Goal: Task Accomplishment & Management: Manage account settings

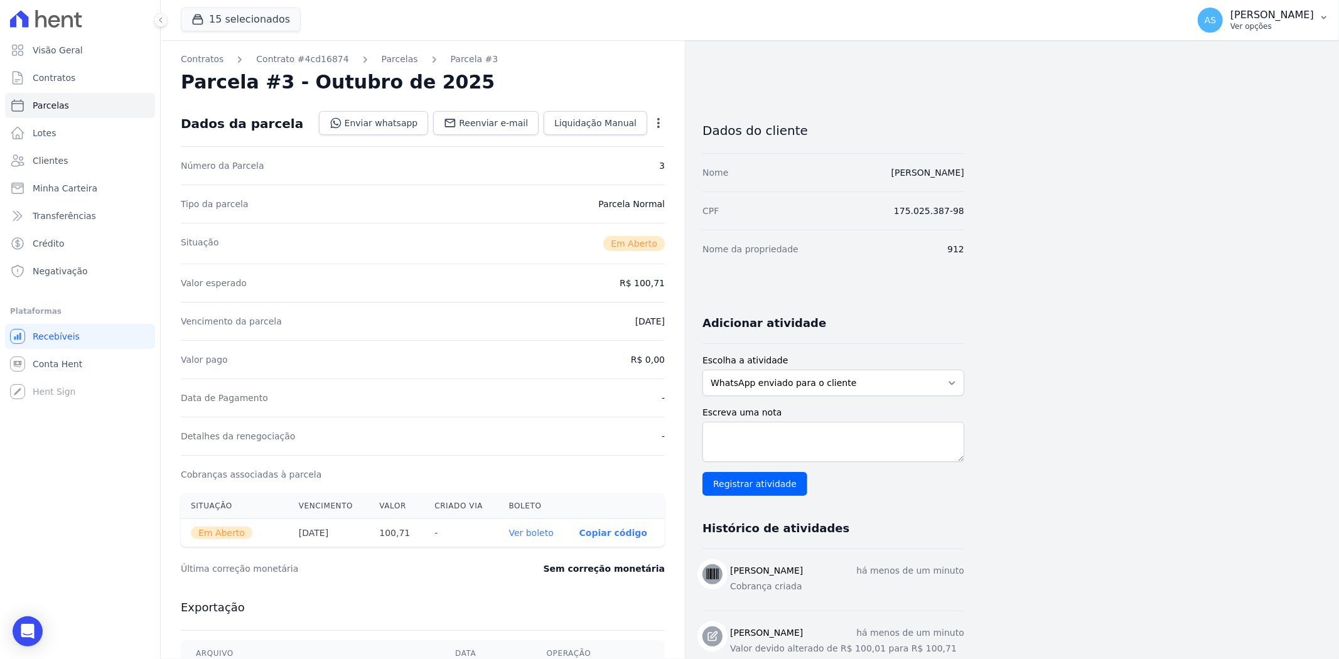
click at [1329, 16] on button "AS Andreza Sousa Ver opções" at bounding box center [1262, 20] width 151 height 35
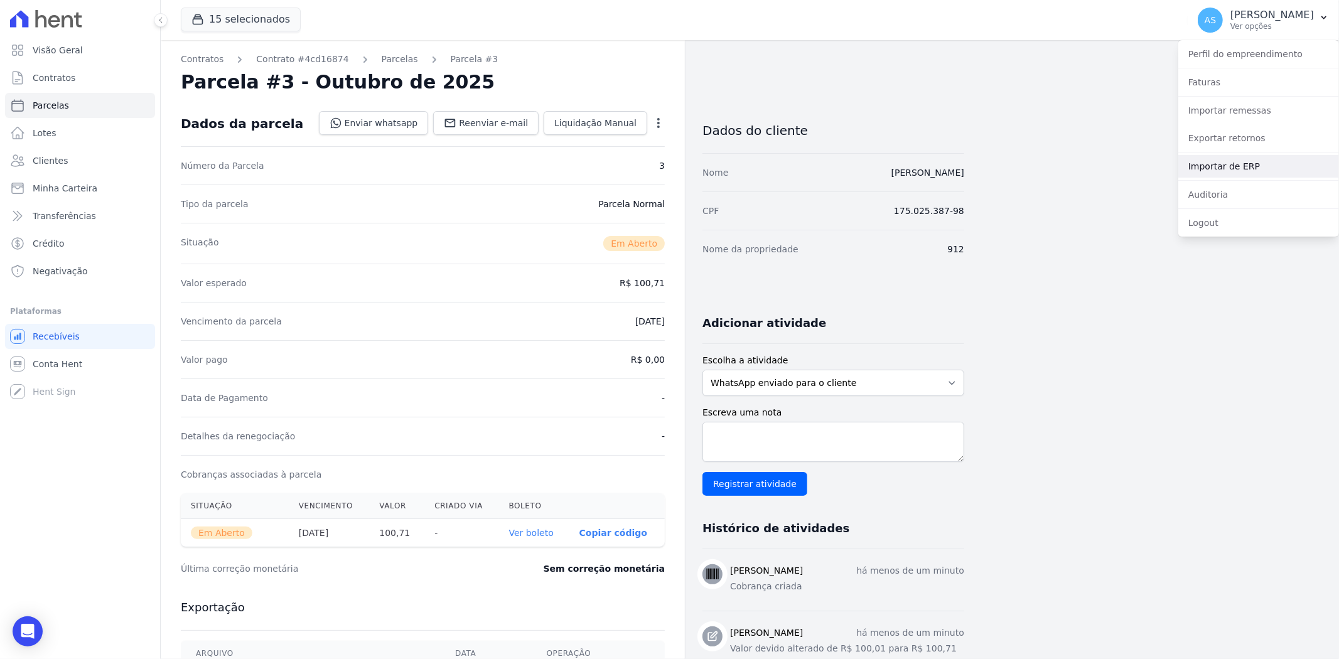
click at [1219, 171] on link "Importar de ERP" at bounding box center [1258, 166] width 161 height 23
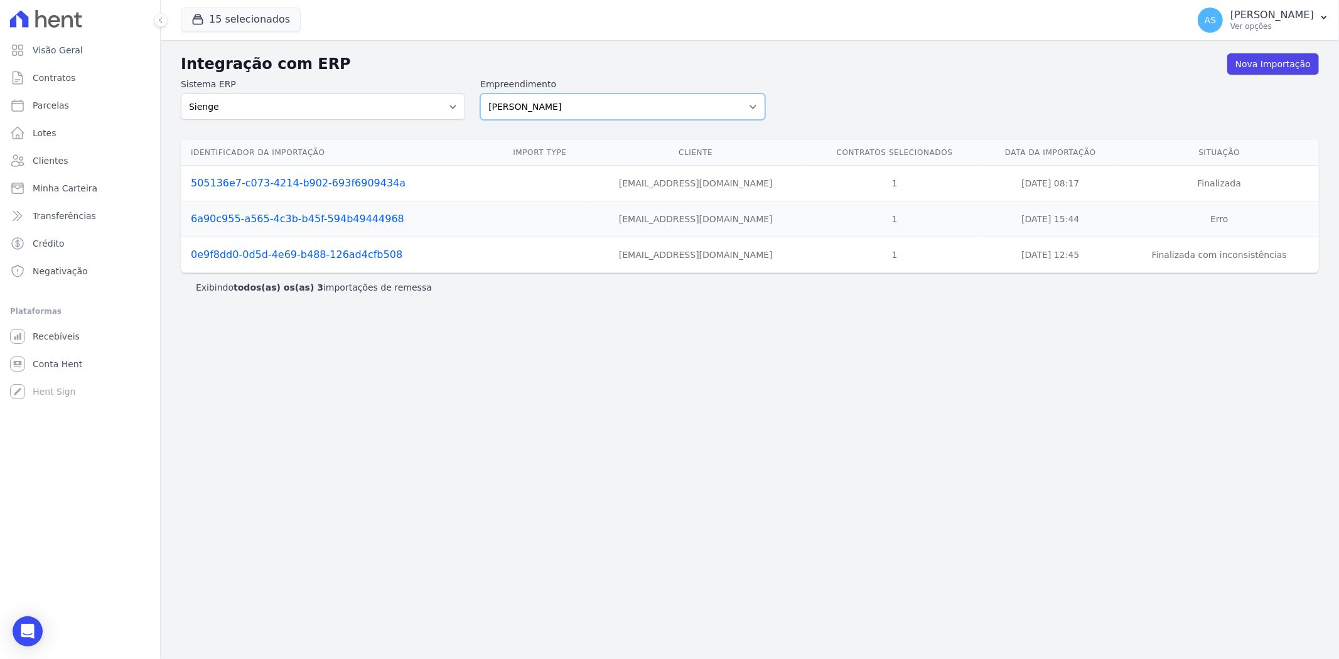
click at [748, 108] on select "[PERSON_NAME] Art Prime - [PERSON_NAME] Unique CTV Beat Residencial CTV Mob CTV…" at bounding box center [622, 107] width 284 height 26
select select "99ecfb74-b06a-4265-b540-74287d60a3a4"
click at [480, 94] on select "[PERSON_NAME] Art Prime - [PERSON_NAME] Unique CTV Beat Residencial CTV Mob CTV…" at bounding box center [622, 107] width 284 height 26
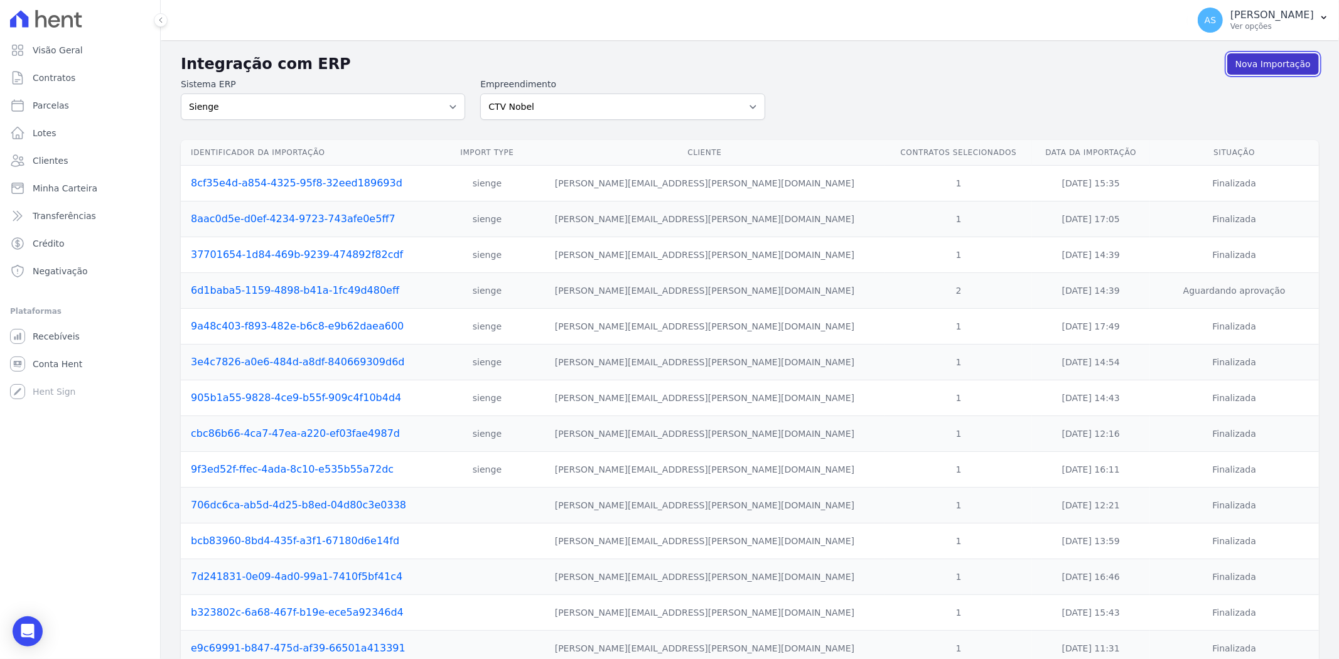
click at [1269, 61] on link "Nova Importação" at bounding box center [1273, 63] width 92 height 21
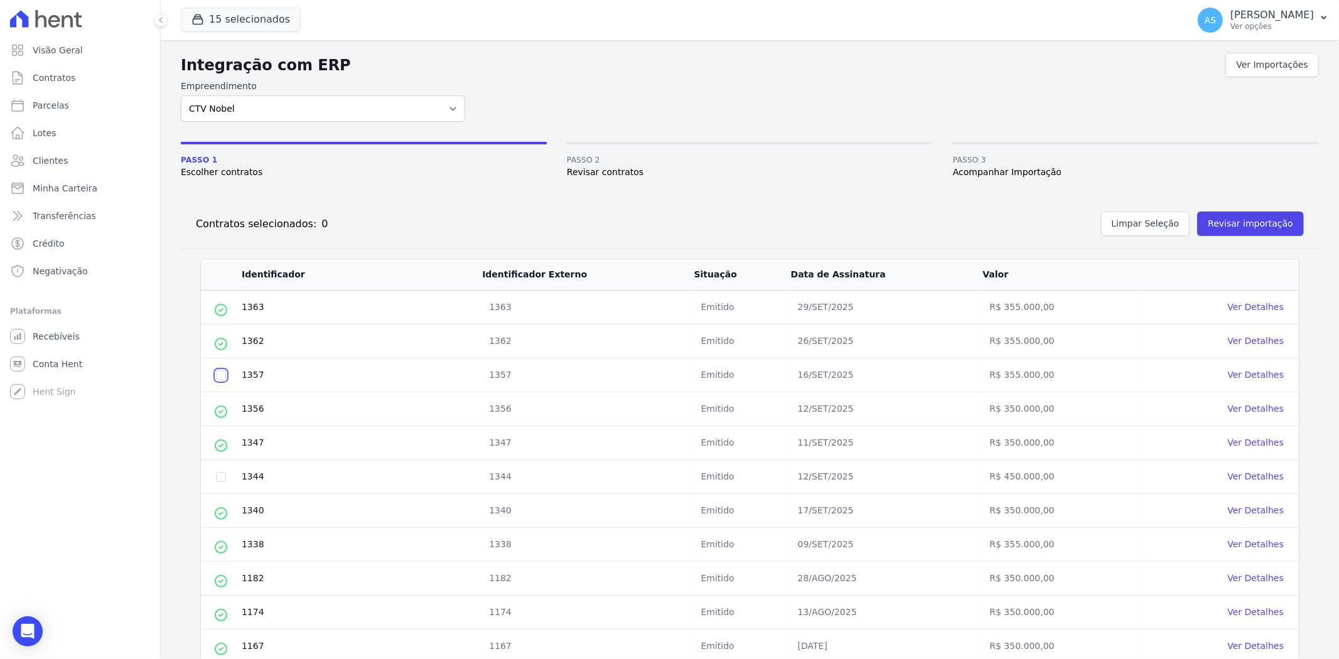
click at [222, 378] on input "checkbox" at bounding box center [221, 375] width 10 height 10
checkbox input "true"
click at [1233, 225] on button "Revisar importação" at bounding box center [1250, 223] width 107 height 24
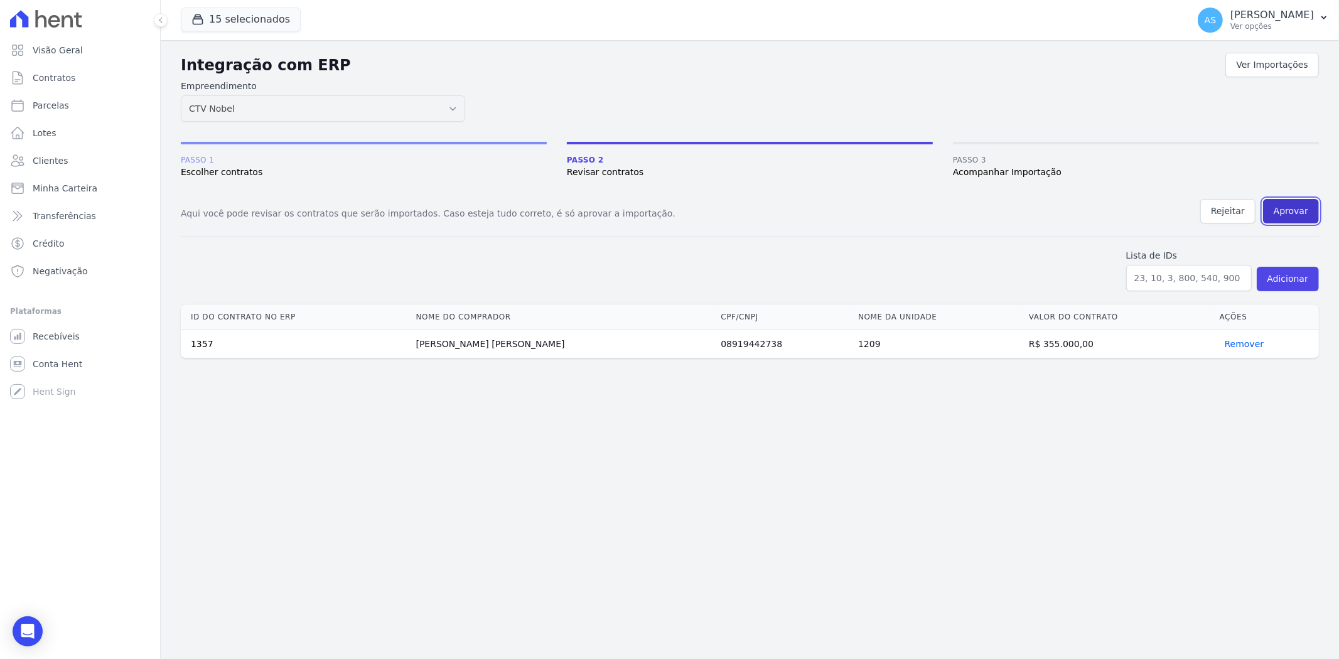
click at [1297, 209] on button "Aprovar" at bounding box center [1291, 211] width 56 height 24
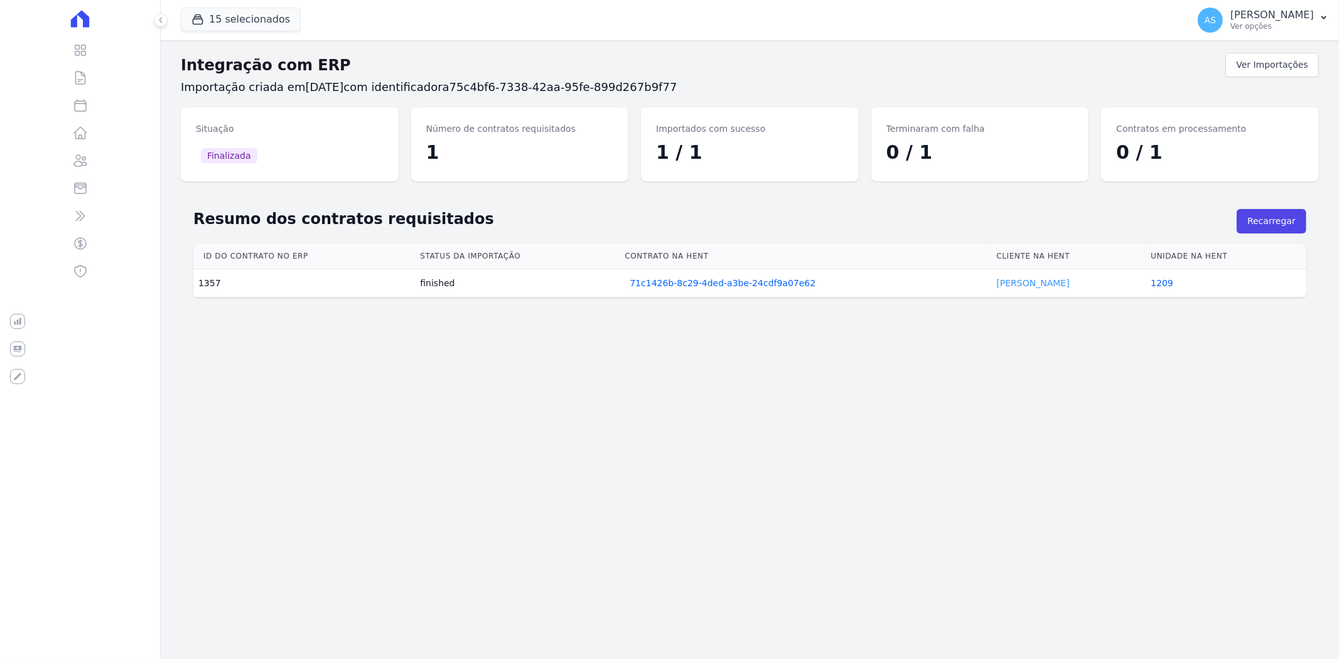
click at [1001, 286] on link "Allan Leite" at bounding box center [1033, 283] width 73 height 10
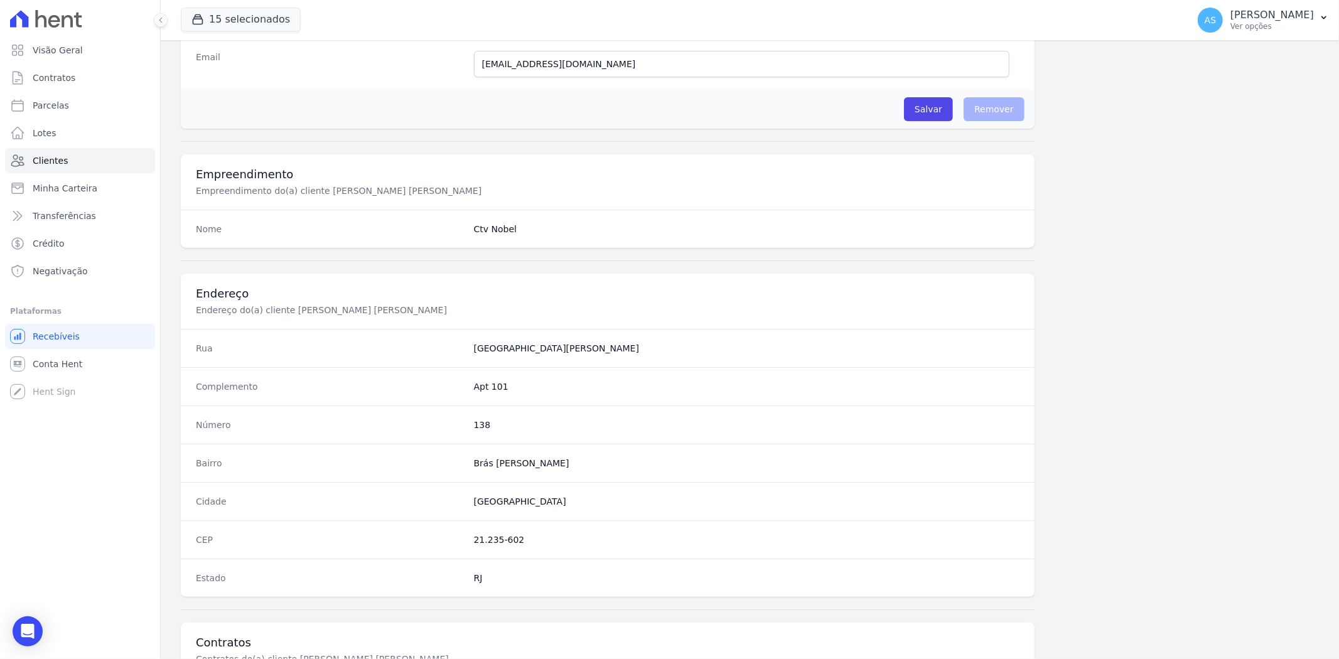
scroll to position [517, 0]
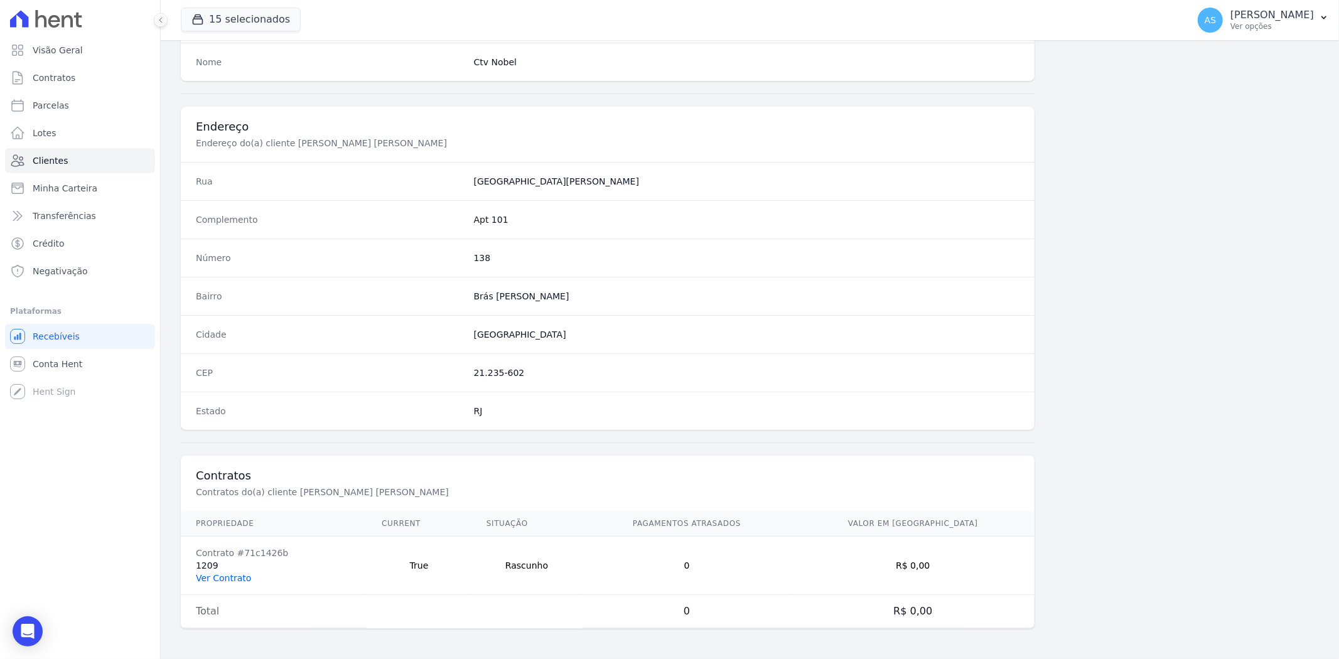
click at [223, 574] on link "Ver Contrato" at bounding box center [223, 578] width 55 height 10
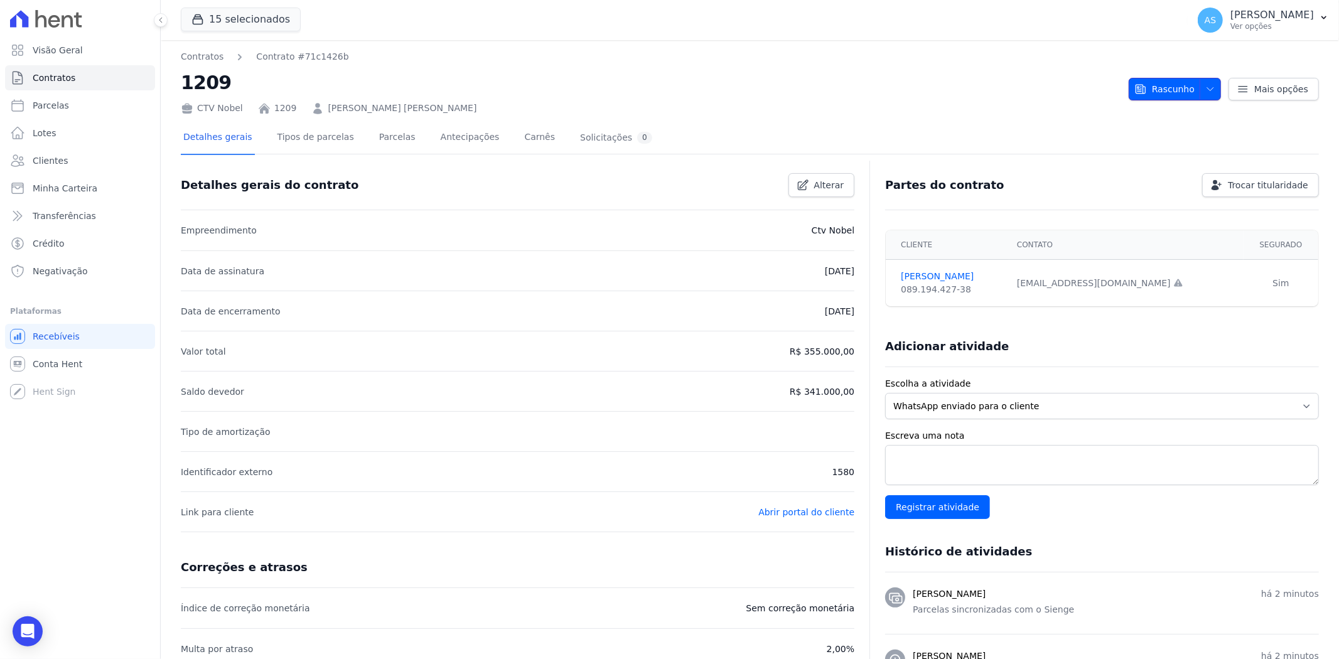
click at [1205, 87] on icon "button" at bounding box center [1210, 89] width 10 height 10
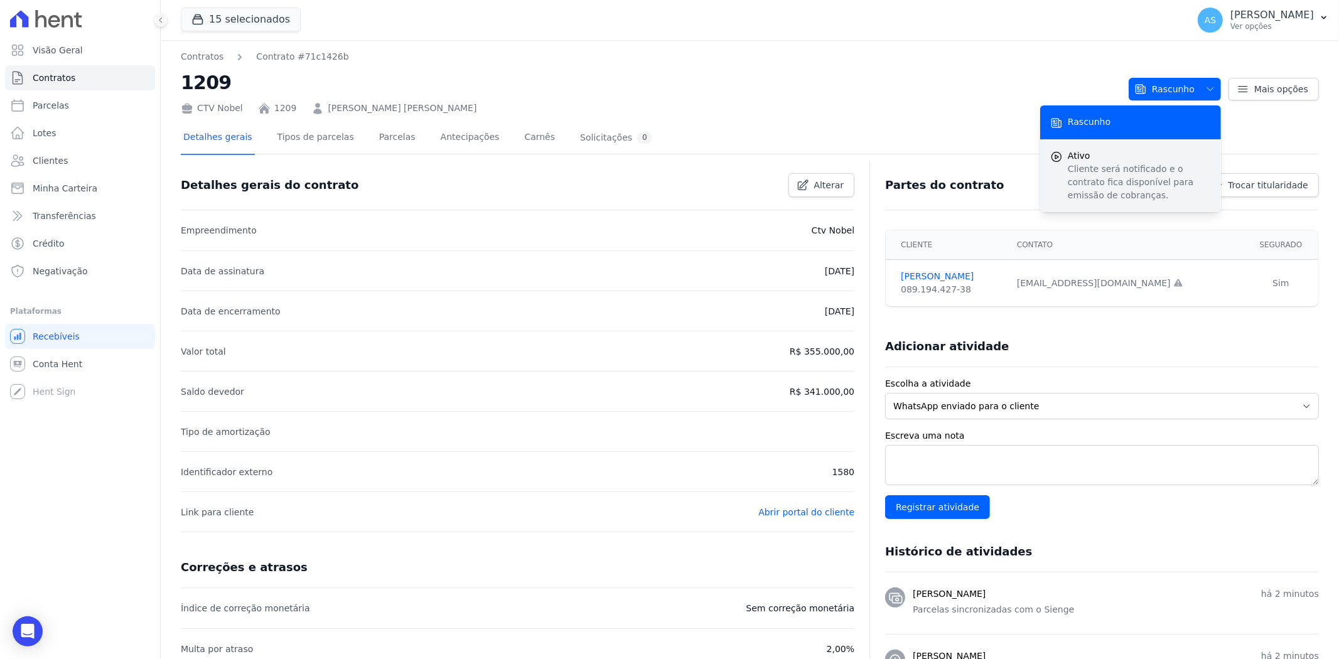
click at [1095, 172] on p "Cliente será notificado e o contrato fica disponível para emissão de cobranças." at bounding box center [1139, 183] width 143 height 40
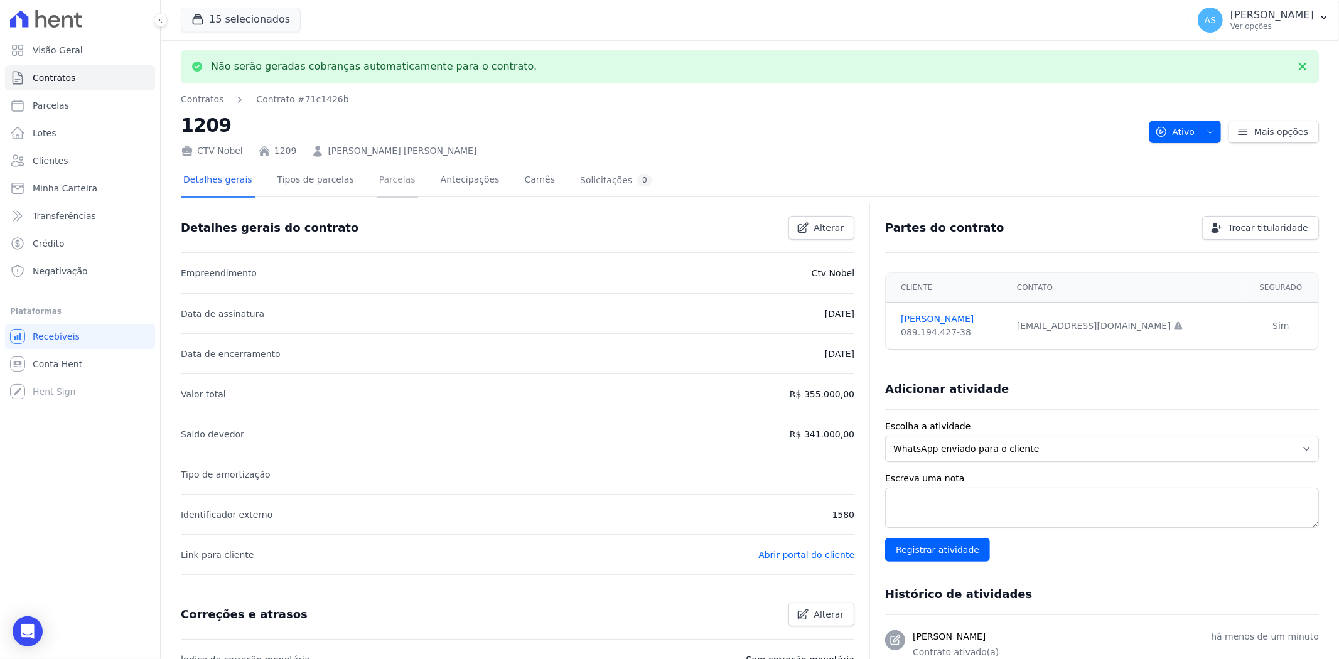
click at [377, 183] on link "Parcelas" at bounding box center [397, 180] width 41 height 33
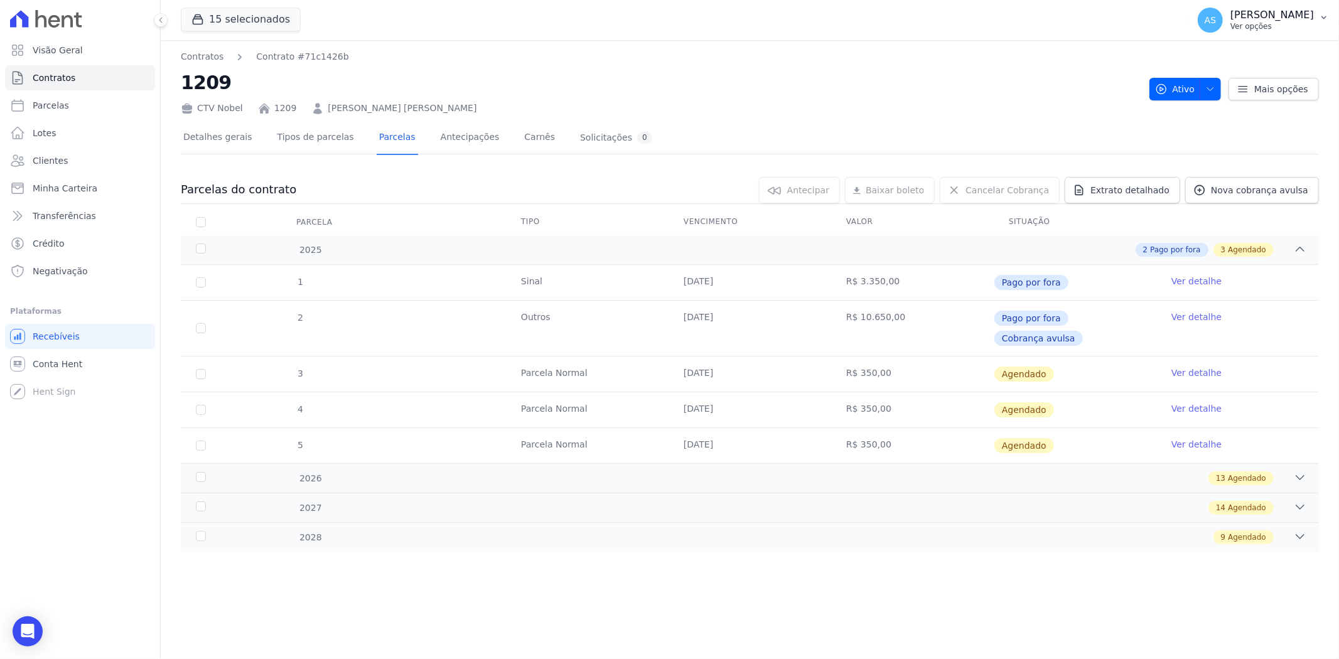
click at [1318, 21] on button "AS Andreza Sousa Ver opções" at bounding box center [1262, 20] width 151 height 35
click at [1227, 110] on link "Importar remessas" at bounding box center [1258, 110] width 161 height 23
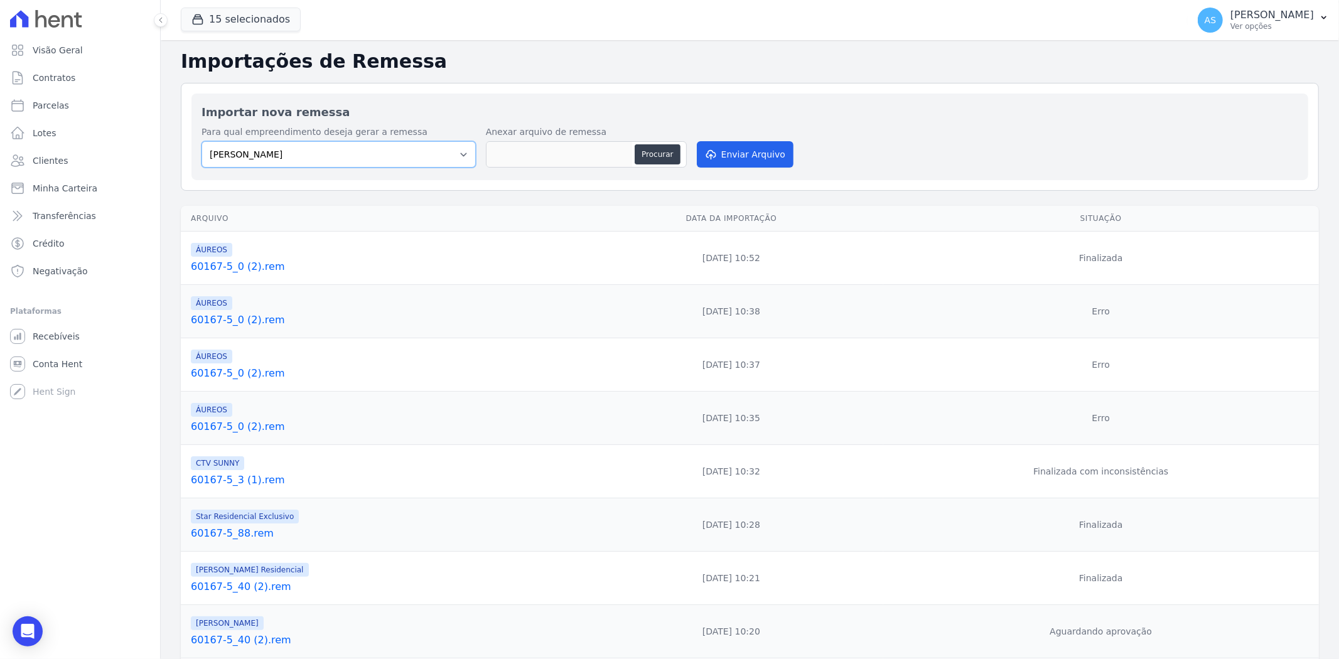
click at [454, 154] on select "Amaré Arpoador Art Prime - Irajá ÁUREOS B. Unique CTV Beat Residencial CTV Mob …" at bounding box center [338, 154] width 274 height 26
select select "99ecfb74-b06a-4265-b540-74287d60a3a4"
click at [201, 141] on select "Amaré Arpoador Art Prime - Irajá ÁUREOS B. Unique CTV Beat Residencial CTV Mob …" at bounding box center [338, 154] width 274 height 26
click at [660, 149] on button "Procurar" at bounding box center [656, 154] width 45 height 20
type input "60167-5_41 (1).rem"
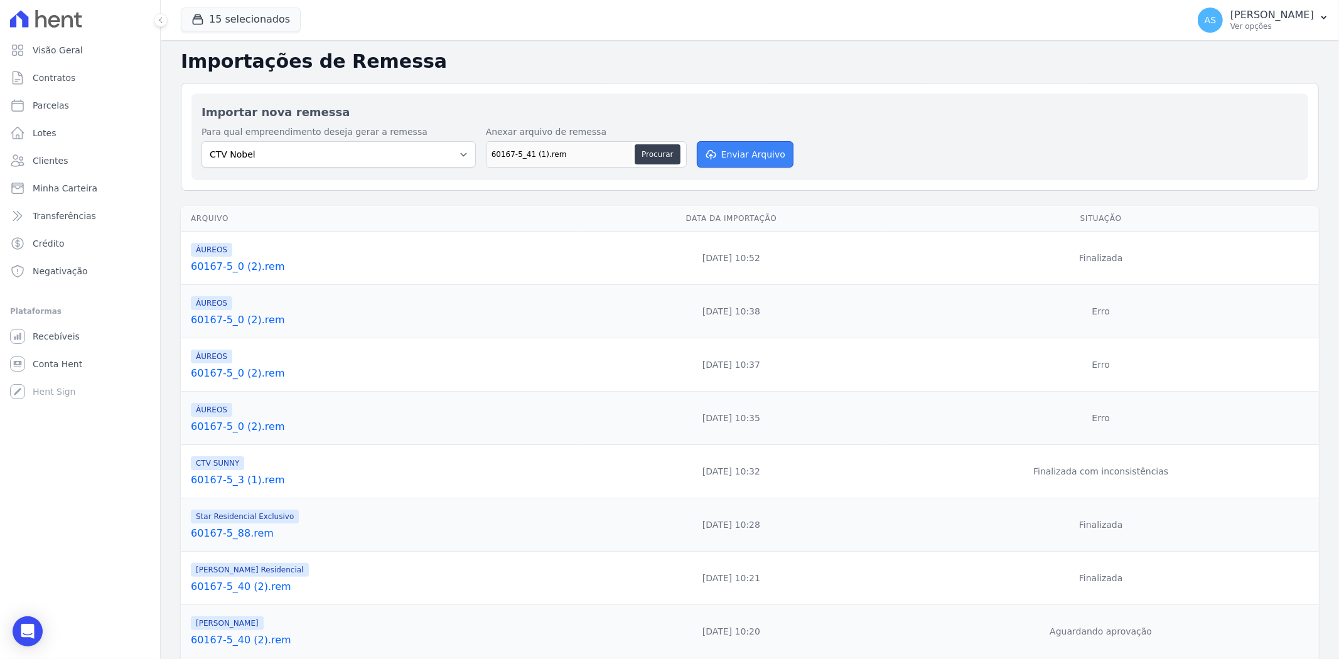
click at [747, 159] on button "Enviar Arquivo" at bounding box center [745, 154] width 97 height 26
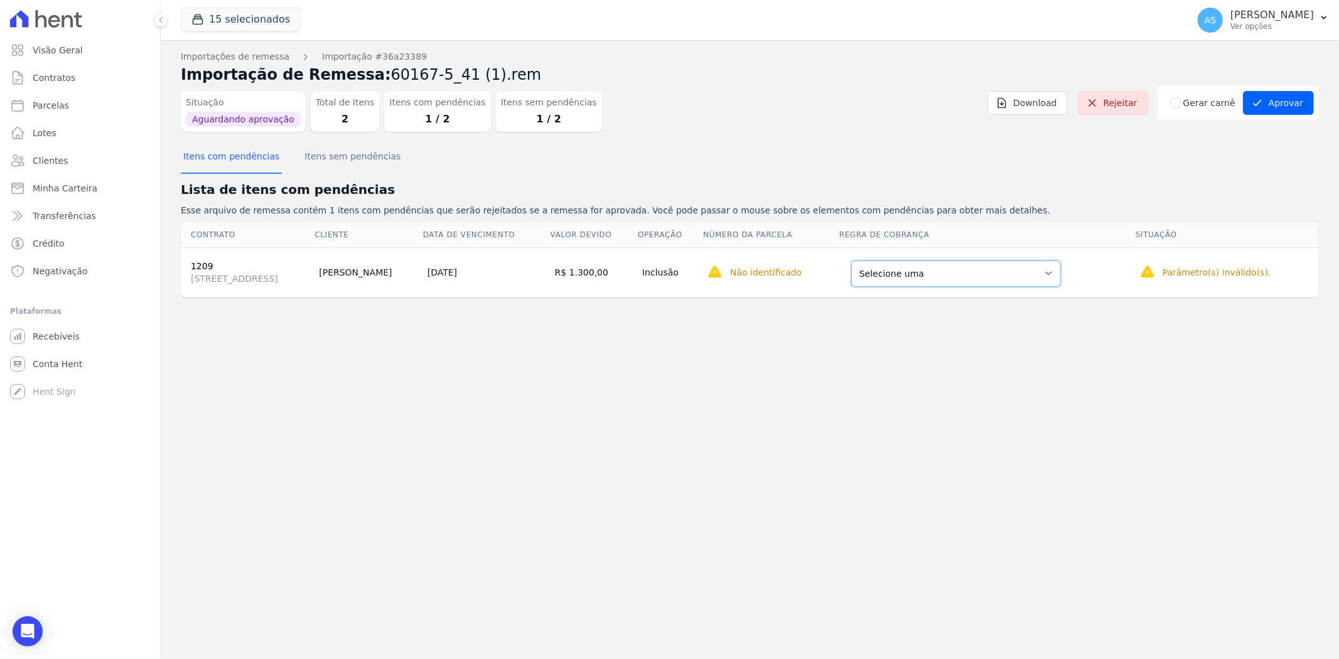
click at [1061, 272] on select "Selecione uma Nova Parcela Avulsa Parcela Avulsa Existente Outros (1 X R$ 10.65…" at bounding box center [956, 273] width 210 height 26
click at [749, 455] on div "Importações de remessa Importação #36a23389 Importação de Remessa: 60167-5_41 (…" at bounding box center [750, 349] width 1178 height 619
click at [1061, 274] on select "Selecione uma Nova Parcela Avulsa Parcela Avulsa Existente Outros (1 X R$ 10.65…" at bounding box center [956, 273] width 210 height 26
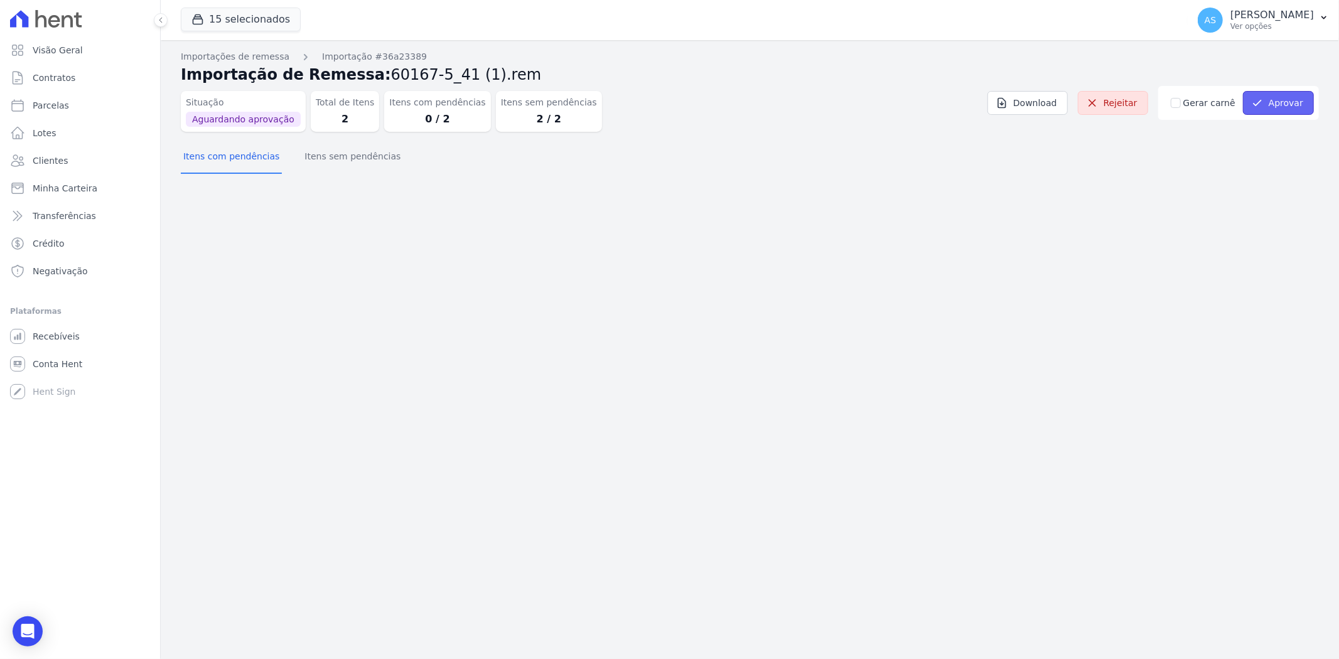
click at [1284, 107] on button "Aprovar" at bounding box center [1278, 103] width 71 height 24
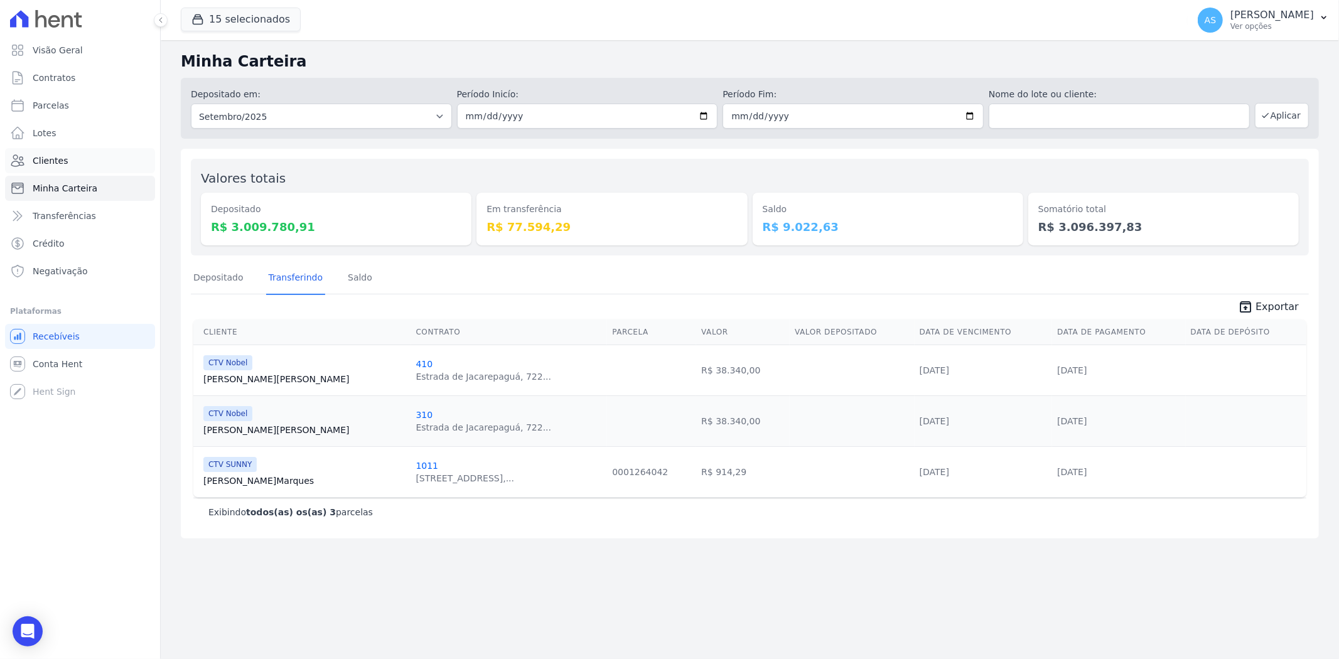
click at [45, 161] on span "Clientes" at bounding box center [50, 160] width 35 height 13
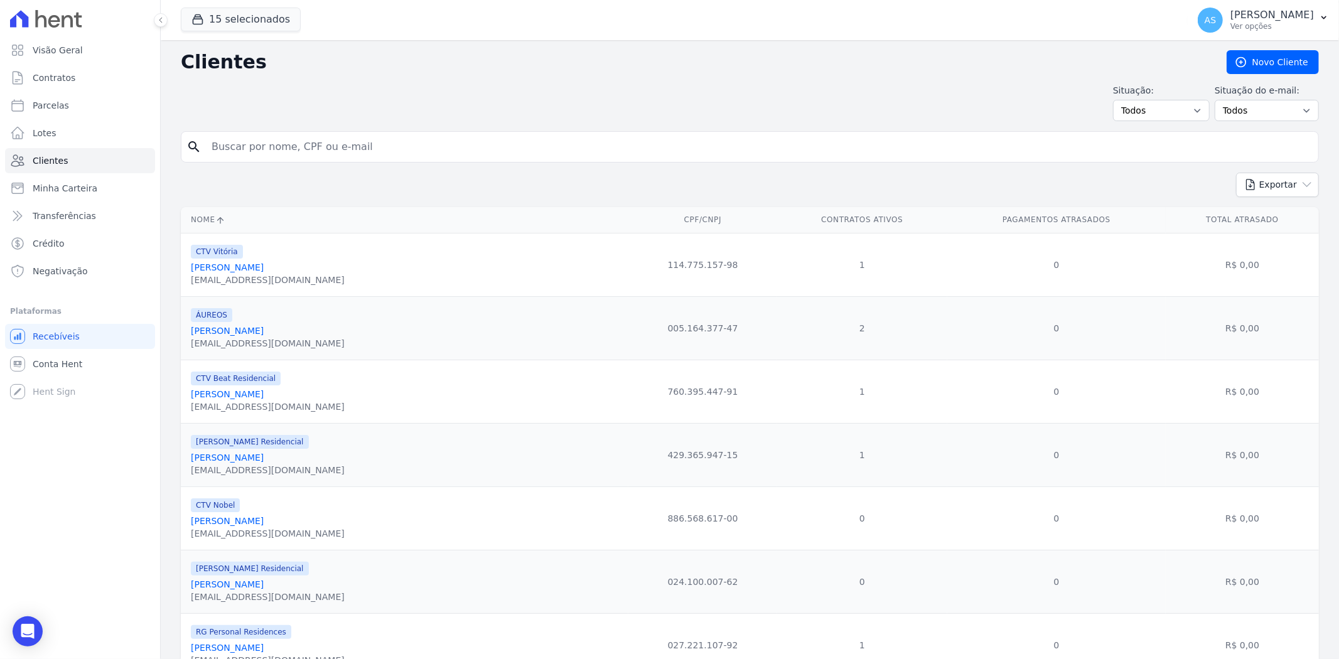
click at [254, 151] on input "search" at bounding box center [758, 146] width 1109 height 25
type input "[PERSON_NAME]"
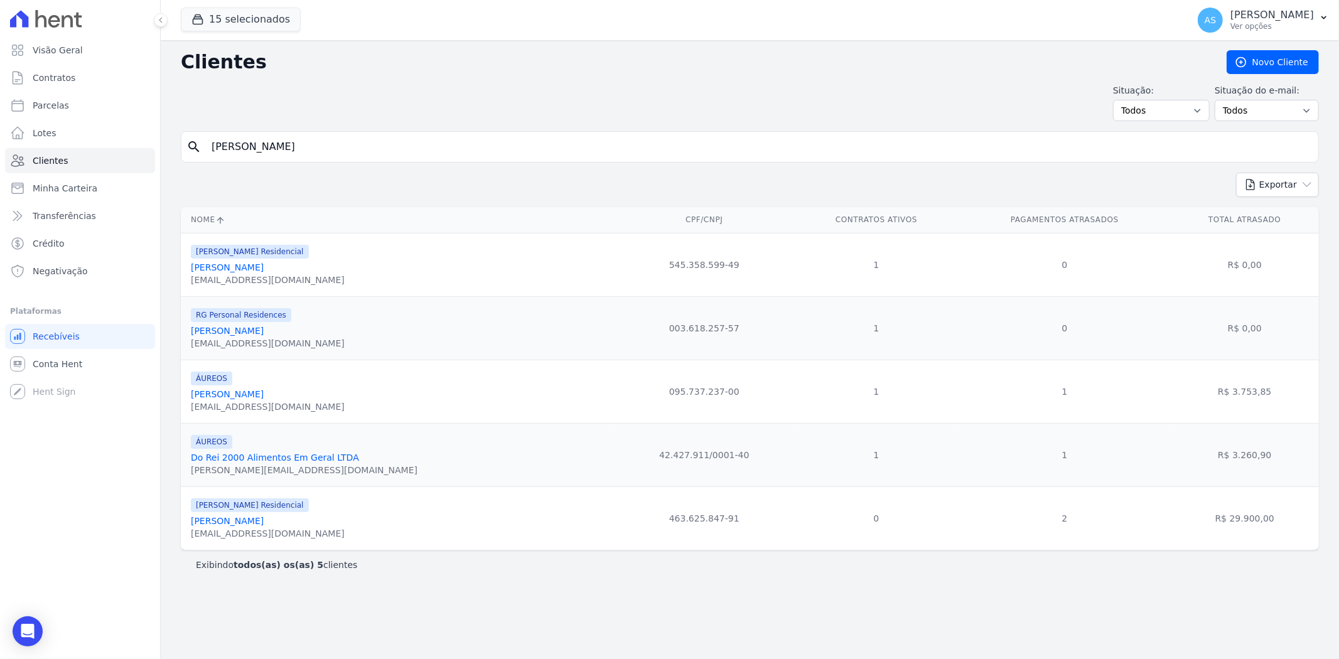
click at [241, 402] on div "[EMAIL_ADDRESS][DOMAIN_NAME]" at bounding box center [268, 406] width 154 height 13
click at [241, 397] on link "[PERSON_NAME]" at bounding box center [227, 394] width 73 height 10
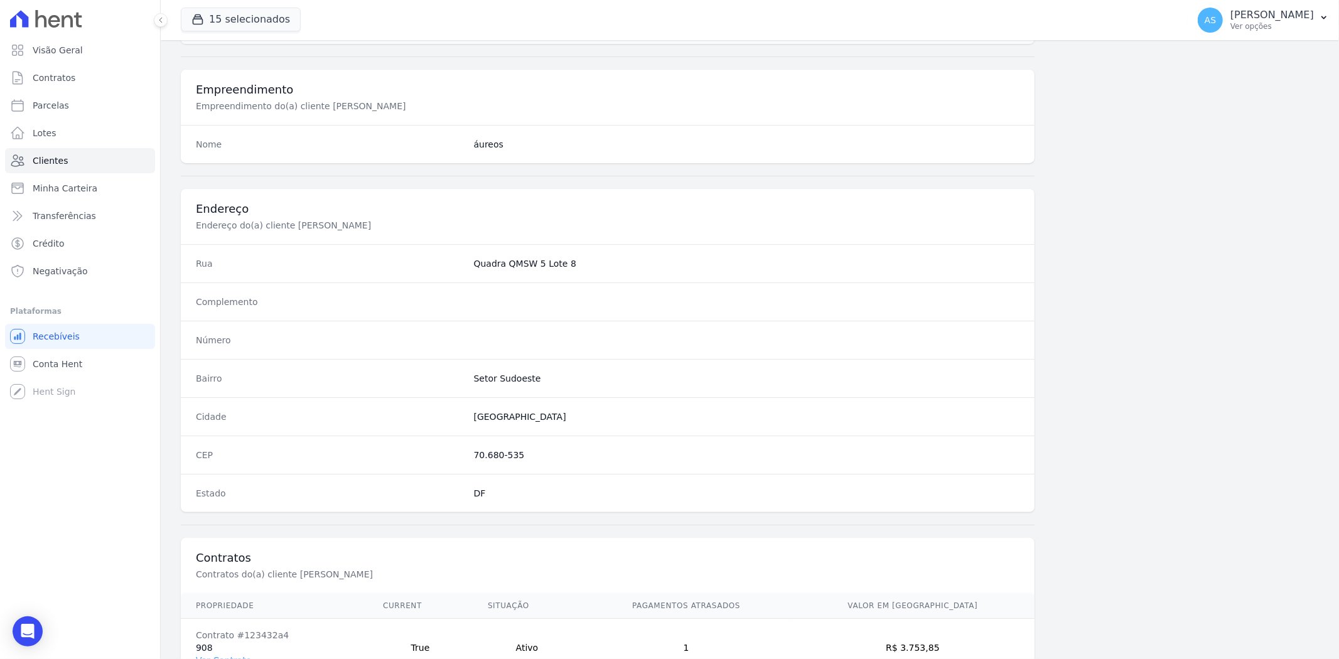
scroll to position [517, 0]
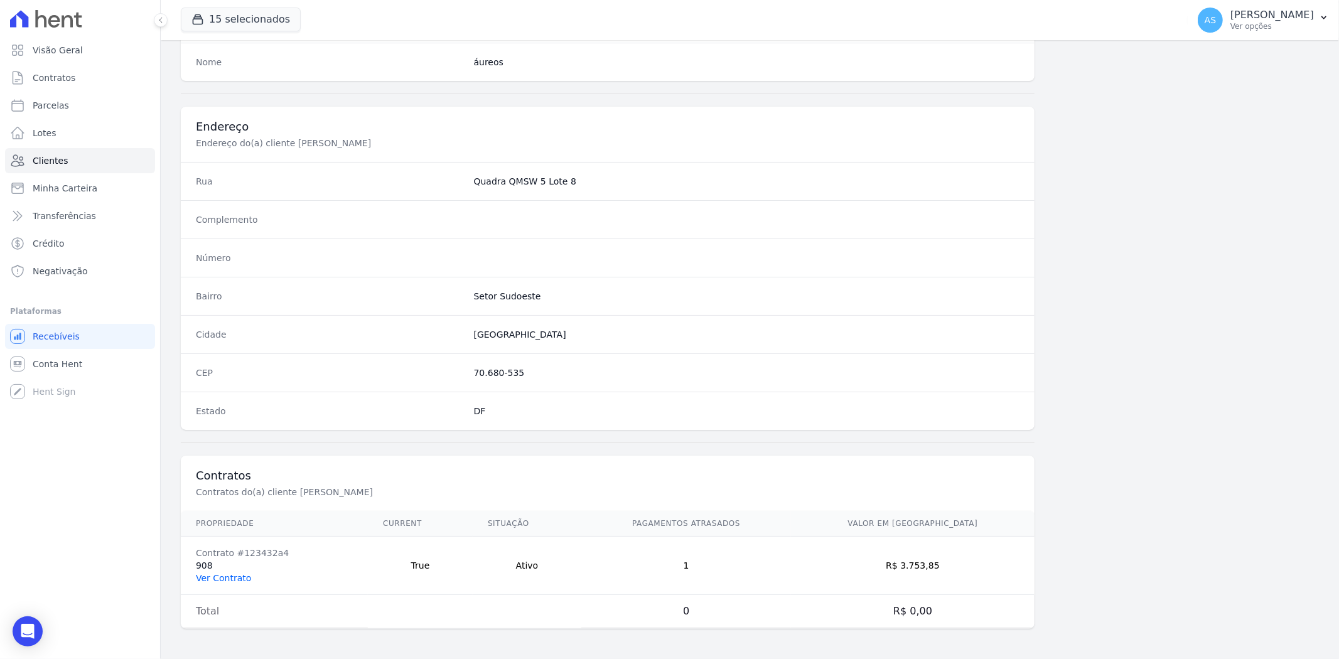
click at [223, 581] on link "Ver Contrato" at bounding box center [223, 578] width 55 height 10
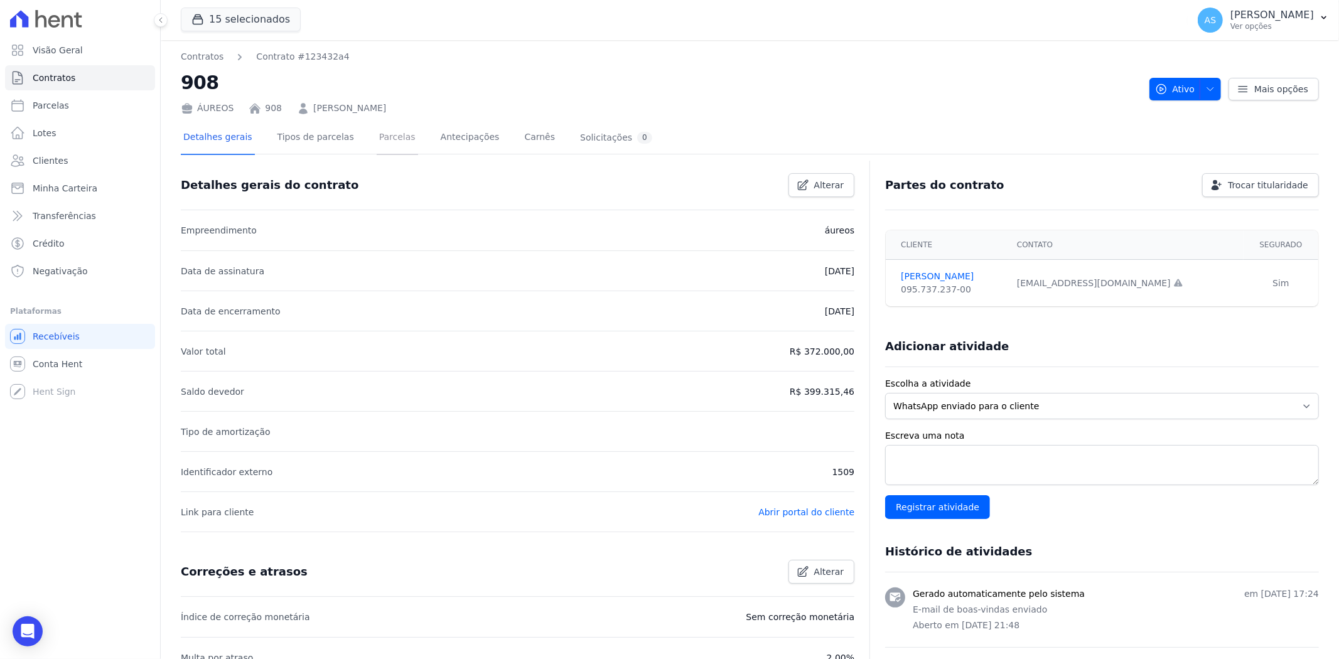
click at [378, 141] on link "Parcelas" at bounding box center [397, 138] width 41 height 33
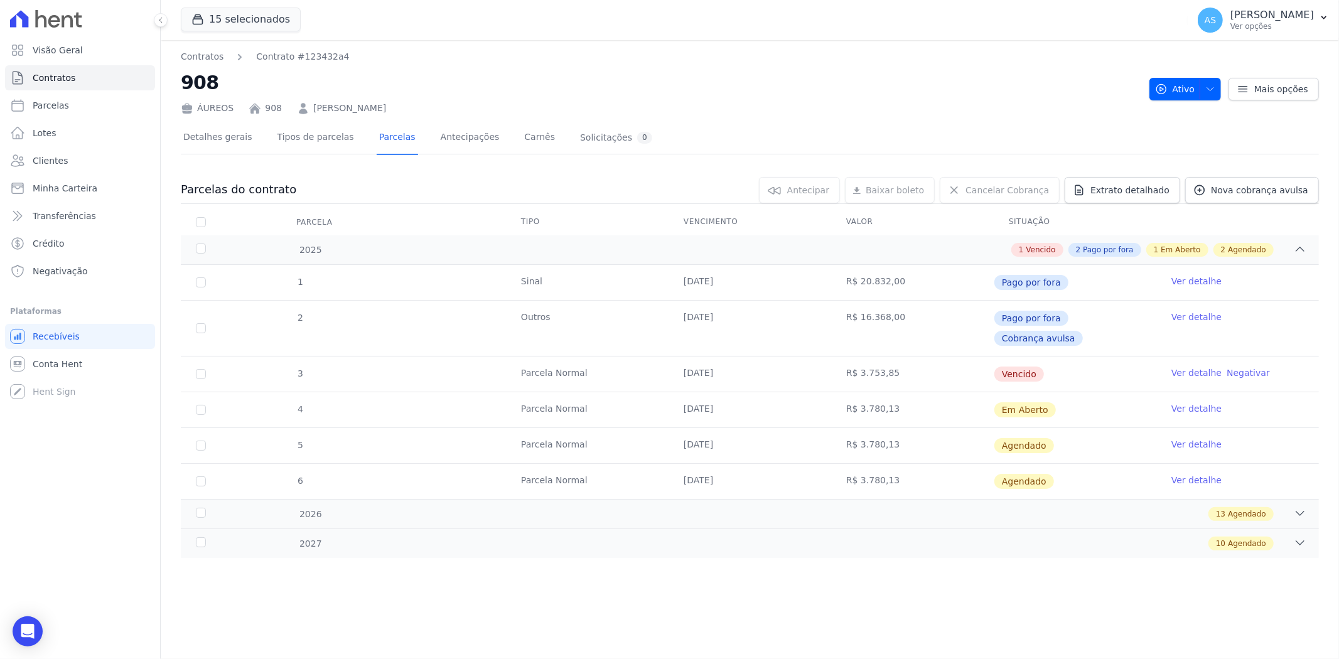
click at [1188, 367] on link "Ver detalhe" at bounding box center [1196, 373] width 50 height 13
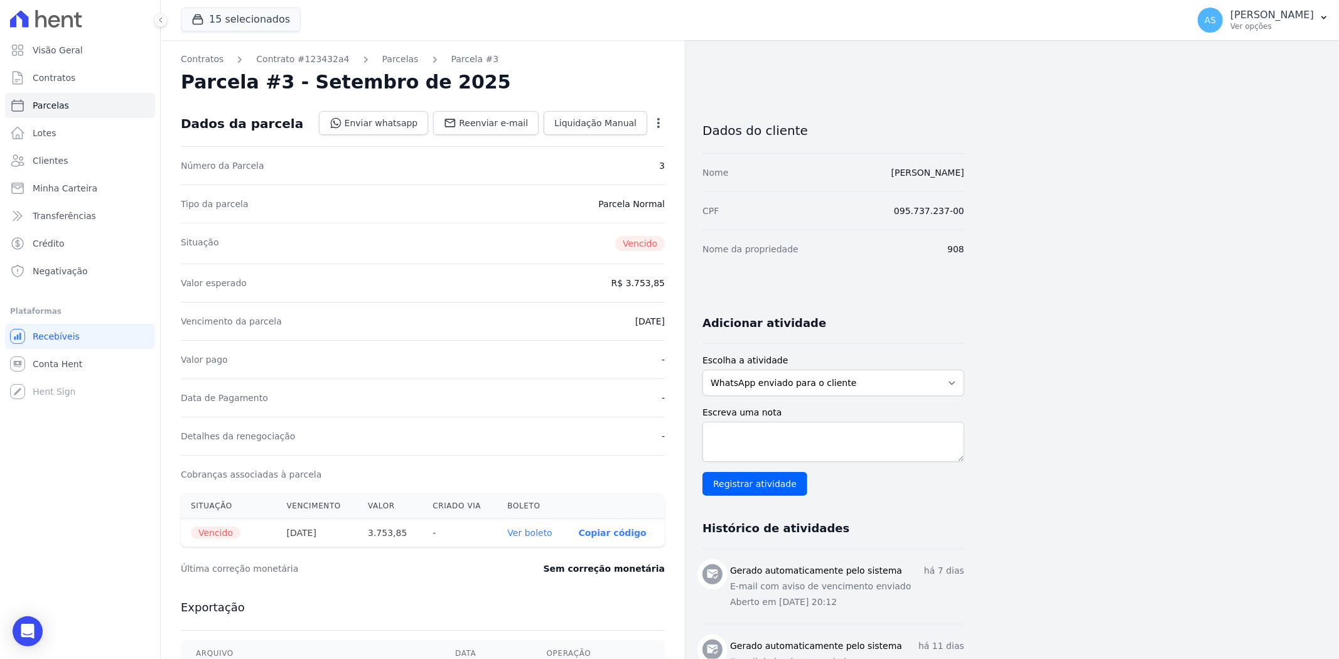
click at [655, 121] on icon "button" at bounding box center [658, 123] width 13 height 13
click at [579, 136] on link "Alterar" at bounding box center [604, 140] width 110 height 23
click at [586, 323] on input "2025-09-20" at bounding box center [614, 320] width 99 height 26
type input "[DATE]"
click at [646, 119] on span "Salvar" at bounding box center [640, 123] width 28 height 13
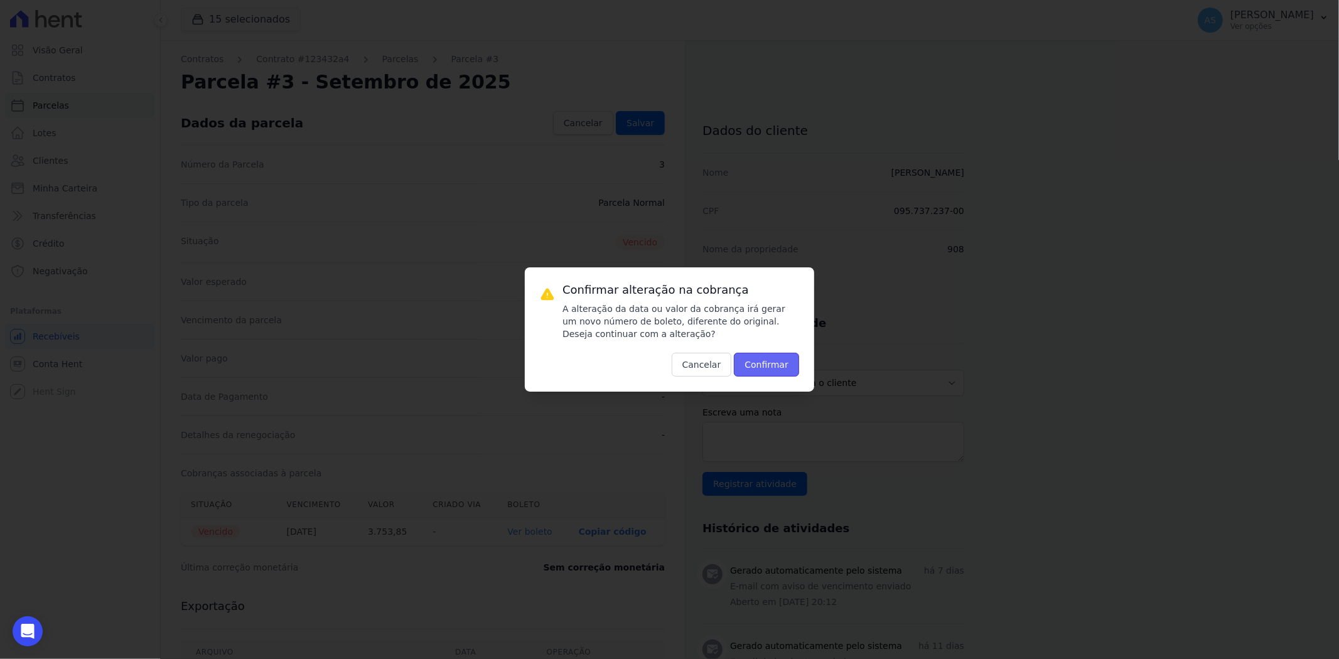
click at [773, 365] on button "Confirmar" at bounding box center [766, 365] width 65 height 24
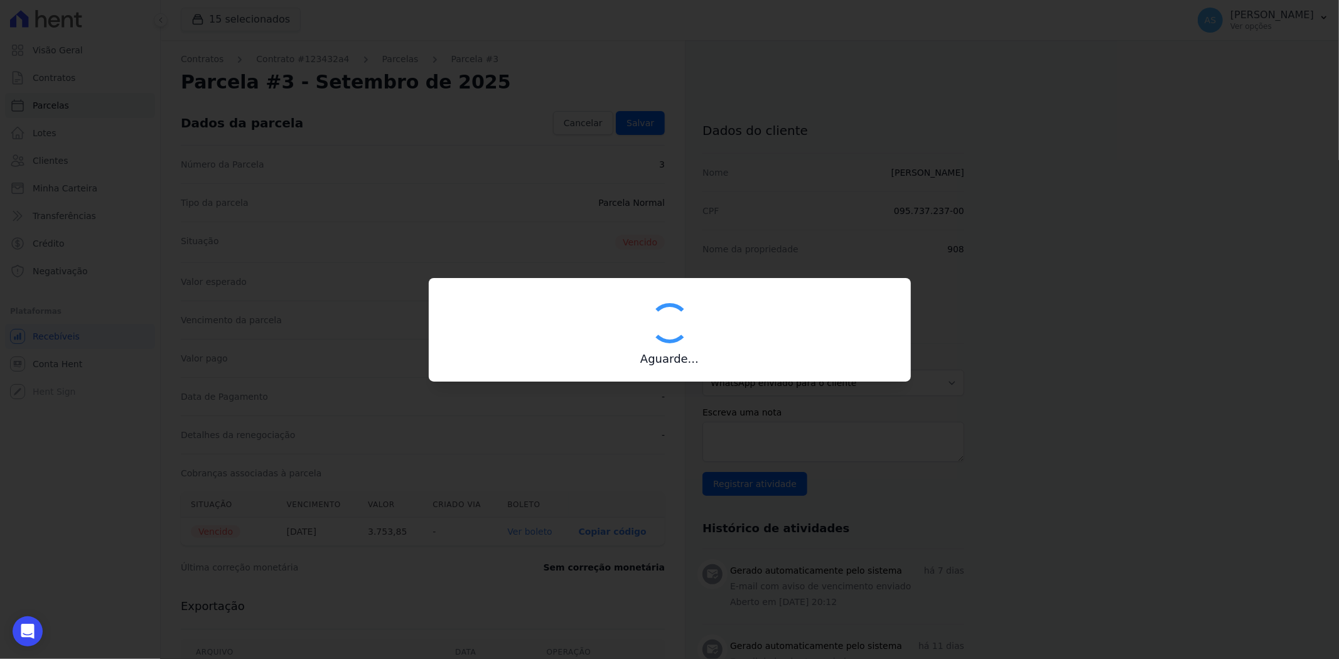
type input "00190000090335103300000675207179412100000375385"
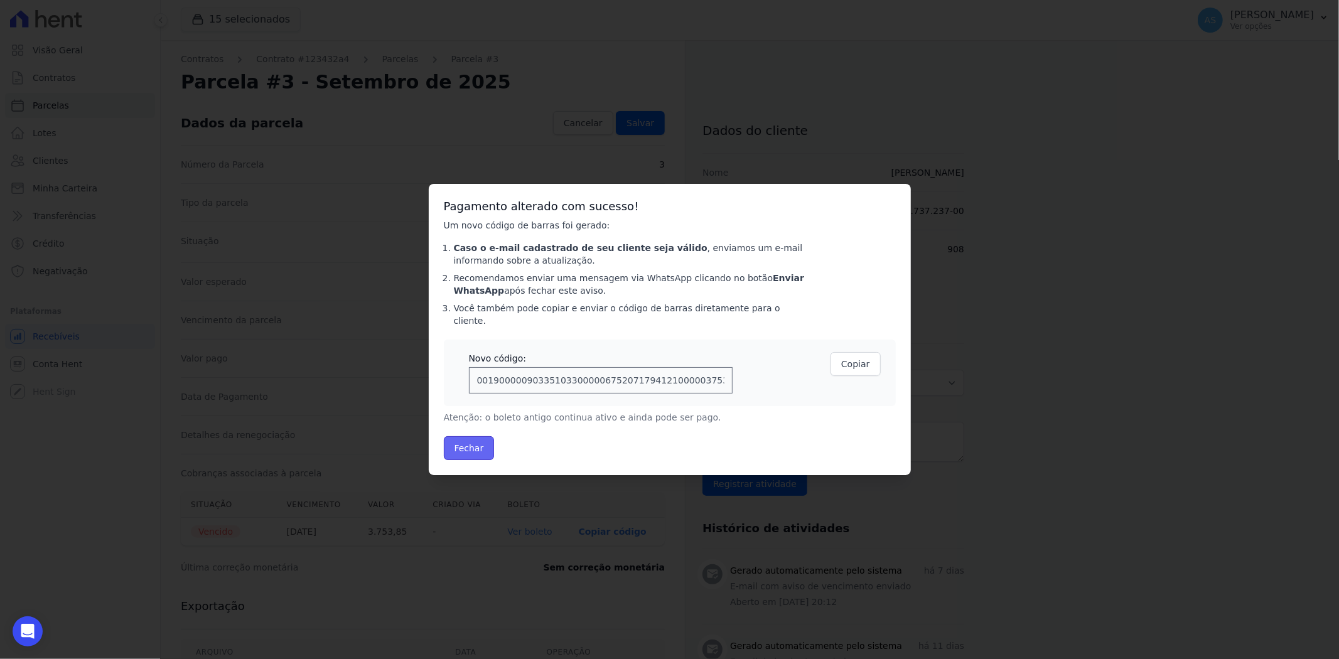
click at [452, 439] on button "Fechar" at bounding box center [469, 448] width 51 height 24
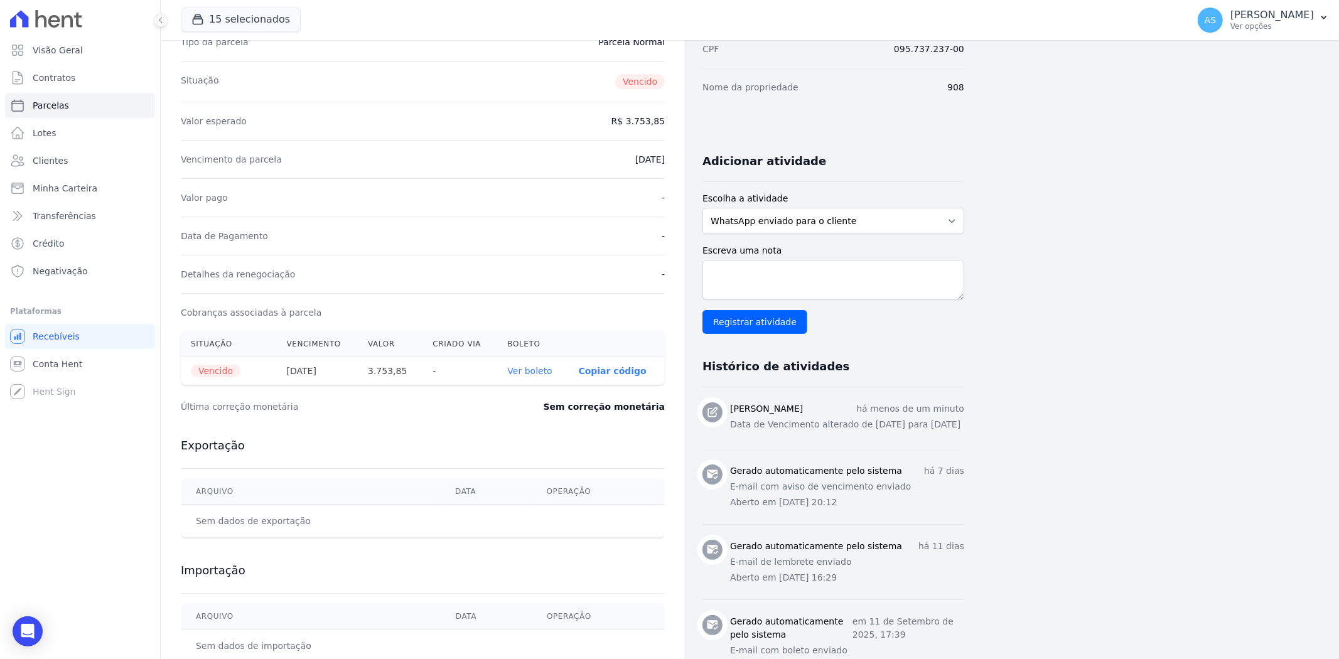
scroll to position [209, 0]
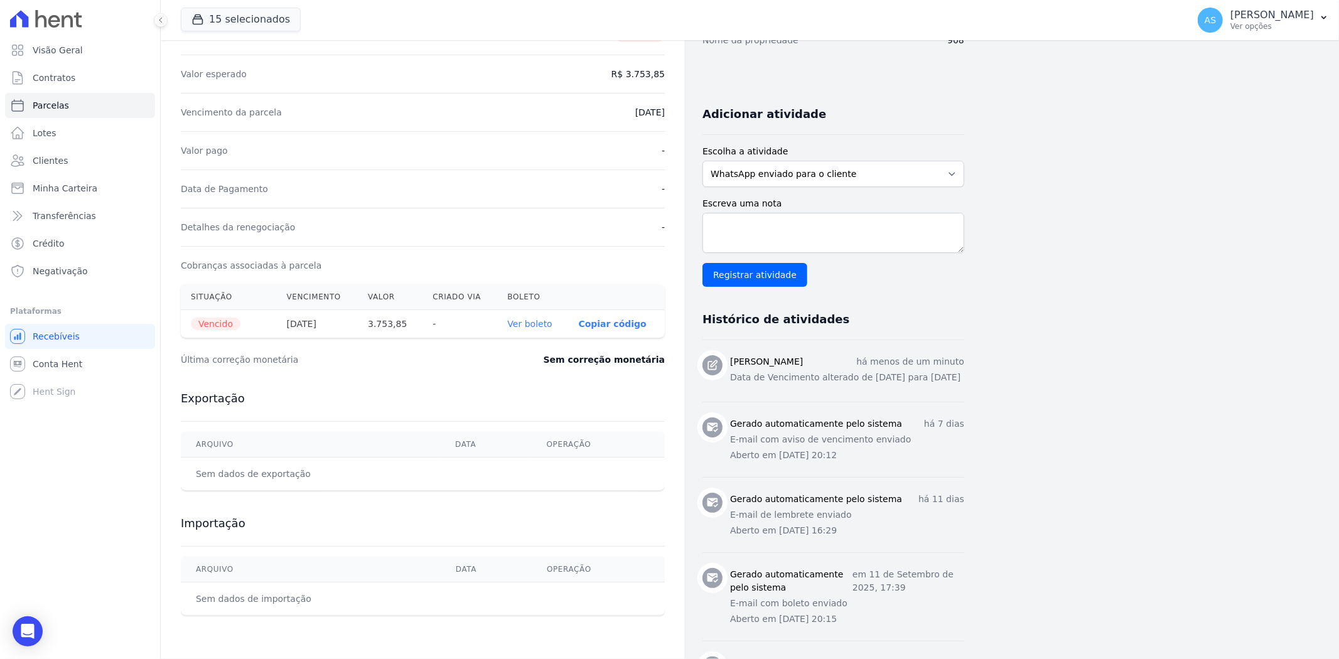
click at [540, 324] on link "Ver boleto" at bounding box center [530, 324] width 45 height 10
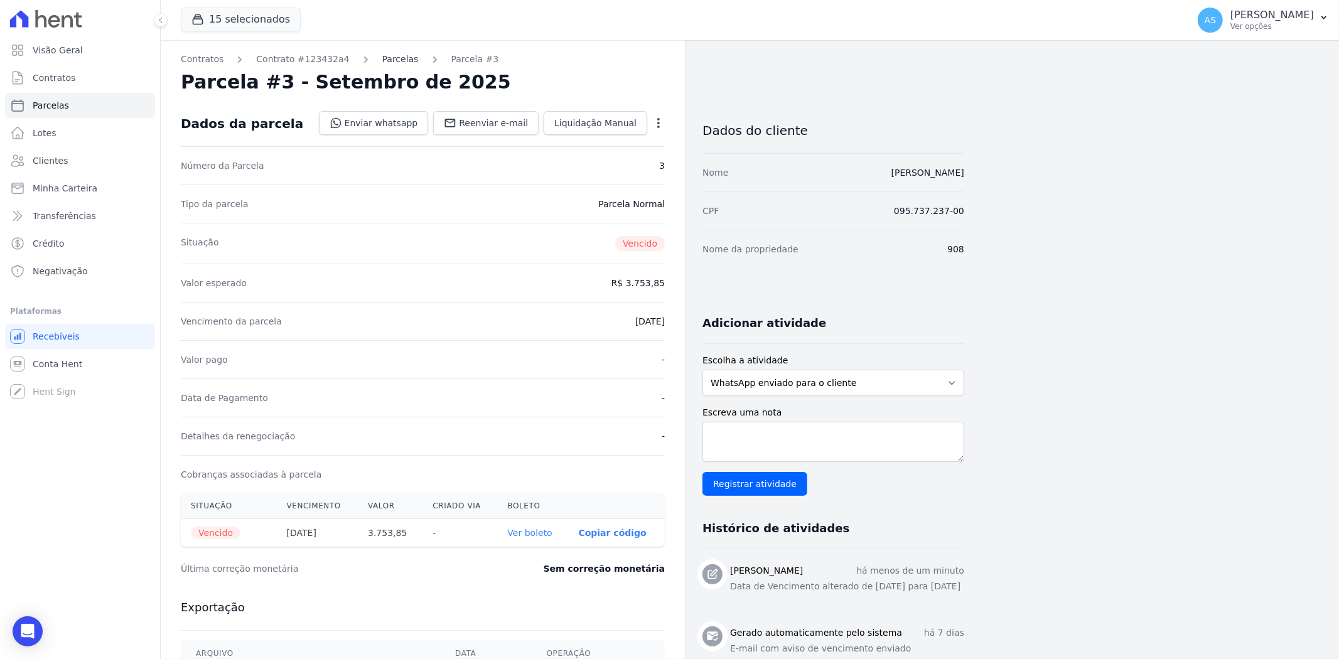
click at [390, 59] on link "Parcelas" at bounding box center [400, 59] width 36 height 13
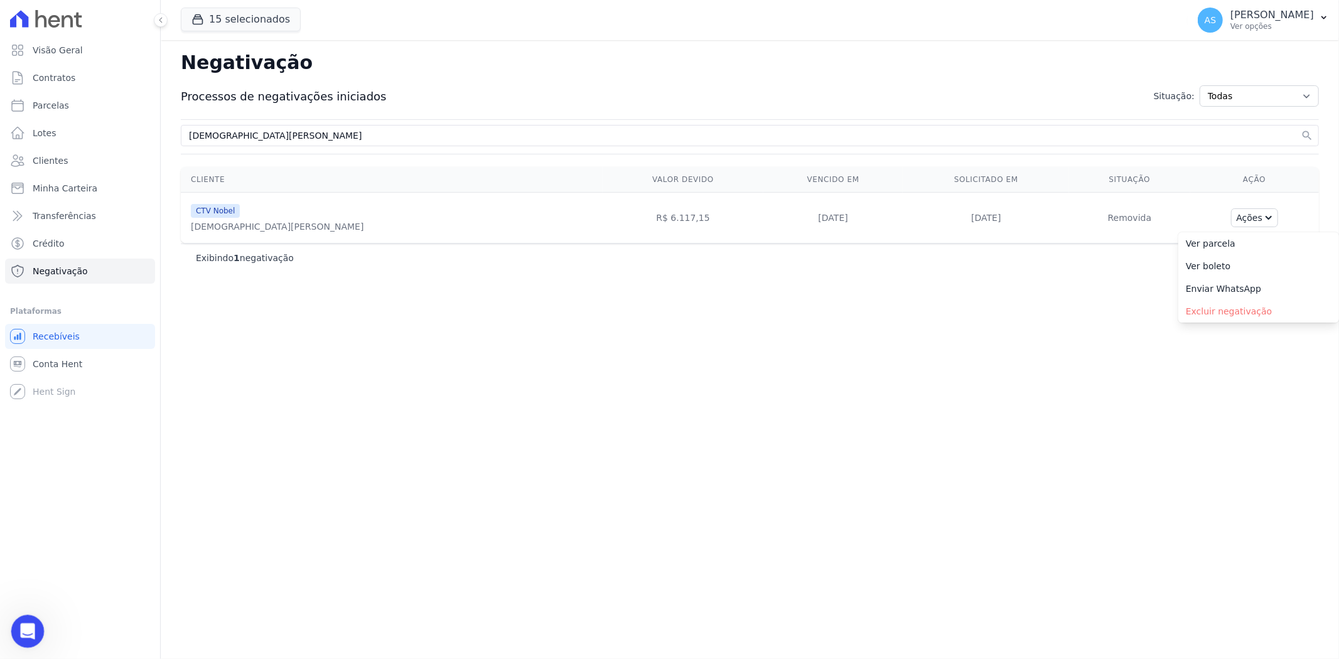
click at [12, 641] on div "Abrir mensagem da Intercom" at bounding box center [26, 629] width 30 height 30
